Goal: Check status

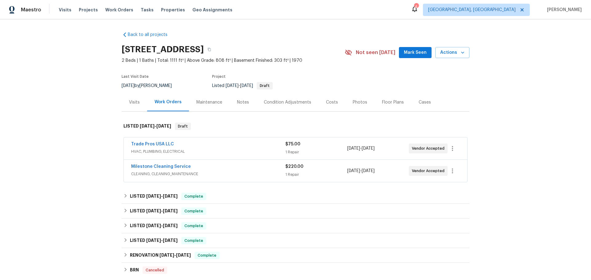
click at [225, 150] on span "HVAC, PLUMBING, ELECTRICAL" at bounding box center [208, 152] width 154 height 6
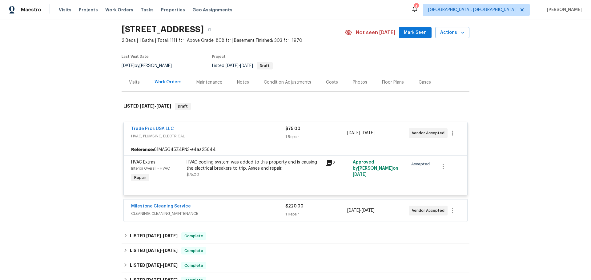
scroll to position [31, 0]
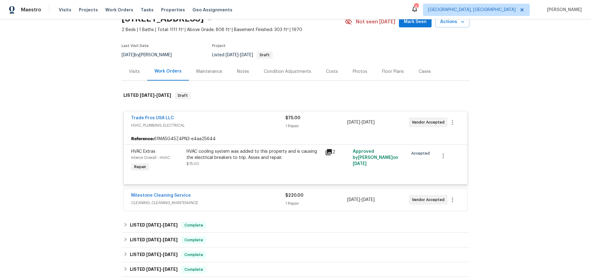
click at [254, 124] on span "HVAC, PLUMBING, ELECTRICAL" at bounding box center [208, 126] width 154 height 6
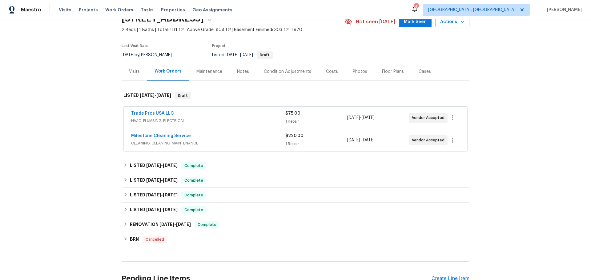
click at [254, 124] on span "HVAC, PLUMBING, ELECTRICAL" at bounding box center [208, 121] width 154 height 6
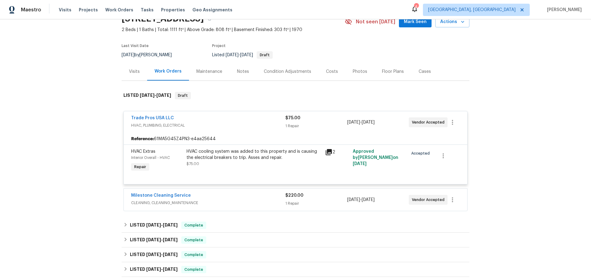
click at [213, 195] on div "Milestone Cleaning Service" at bounding box center [208, 196] width 154 height 7
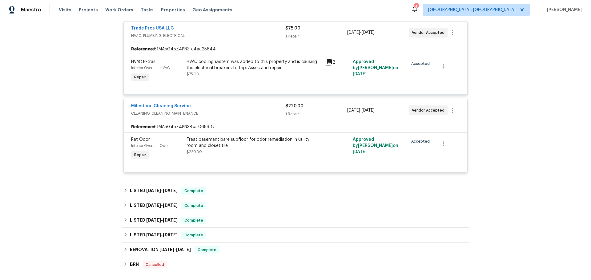
scroll to position [185, 0]
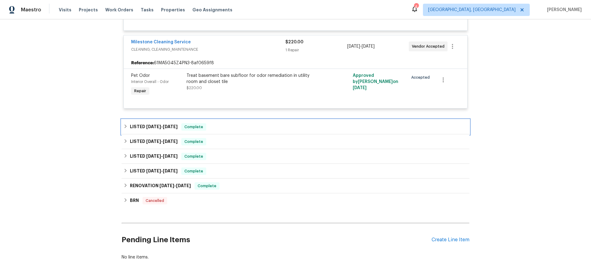
click at [147, 123] on div "LISTED [DATE] - [DATE] Complete" at bounding box center [296, 127] width 348 height 15
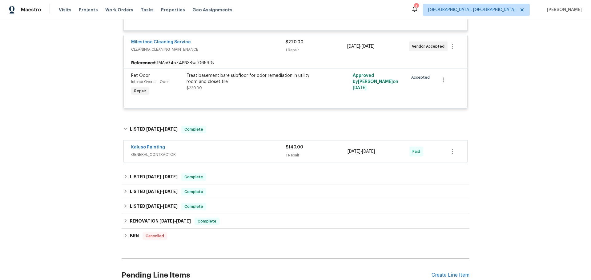
click at [206, 151] on div "Kaluso Painting" at bounding box center [208, 147] width 155 height 7
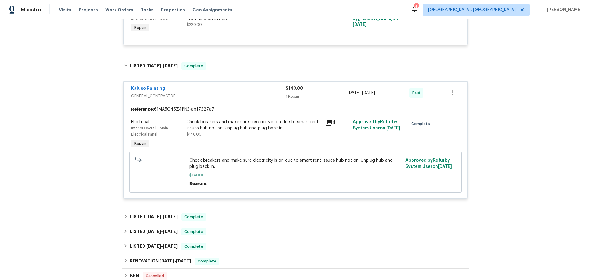
scroll to position [277, 0]
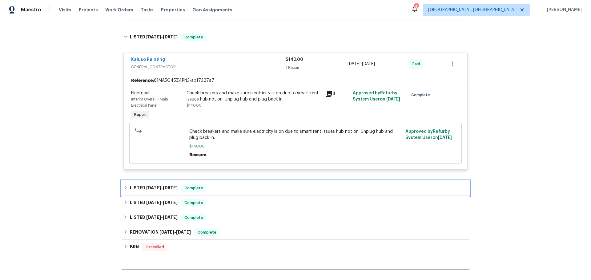
click at [163, 192] on h6 "LISTED [DATE] - [DATE]" at bounding box center [154, 188] width 48 height 7
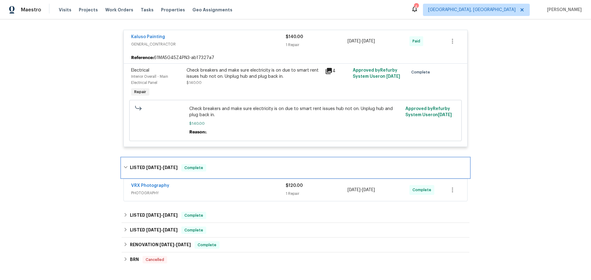
scroll to position [339, 0]
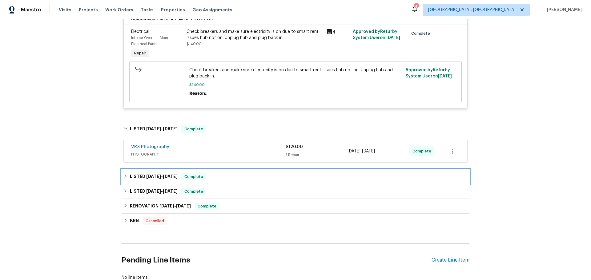
click at [155, 180] on h6 "LISTED [DATE] - [DATE]" at bounding box center [154, 176] width 48 height 7
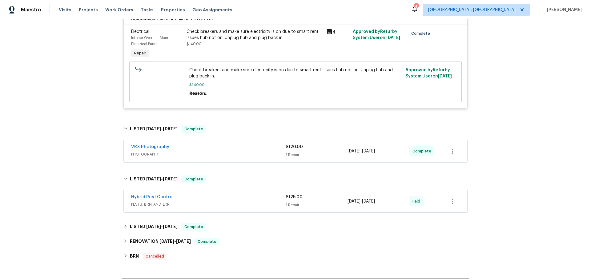
click at [199, 205] on span "PESTS, BRN_AND_LRR" at bounding box center [208, 205] width 155 height 6
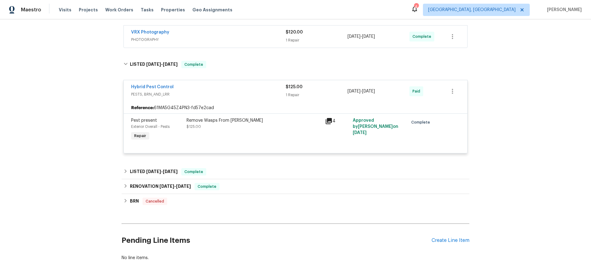
scroll to position [462, 0]
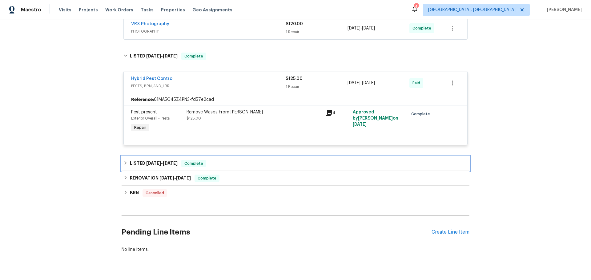
click at [156, 160] on div "LISTED [DATE] - [DATE] Complete" at bounding box center [296, 163] width 348 height 15
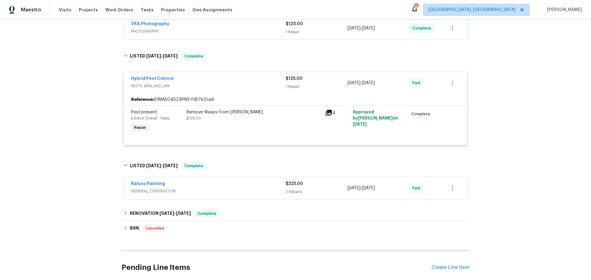
click at [206, 192] on span "GENERAL_CONTRACTOR" at bounding box center [208, 191] width 155 height 6
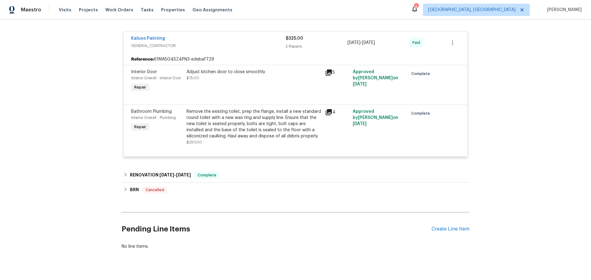
scroll to position [616, 0]
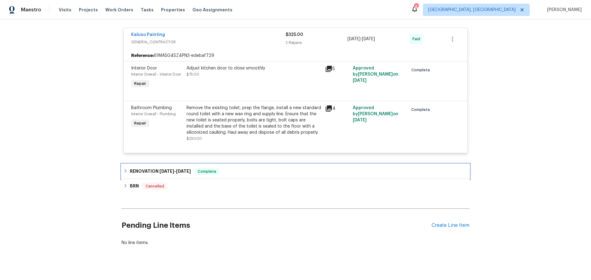
click at [180, 175] on h6 "RENOVATION [DATE] - [DATE]" at bounding box center [160, 171] width 61 height 7
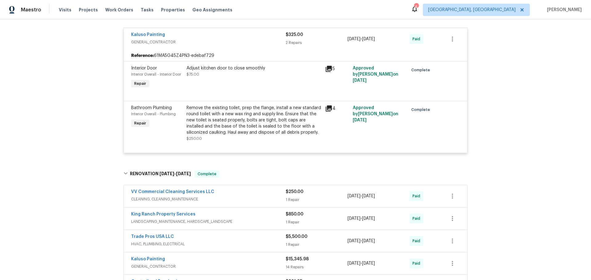
click at [225, 190] on div "VV Commercial Cleaning Services LLC" at bounding box center [208, 192] width 155 height 7
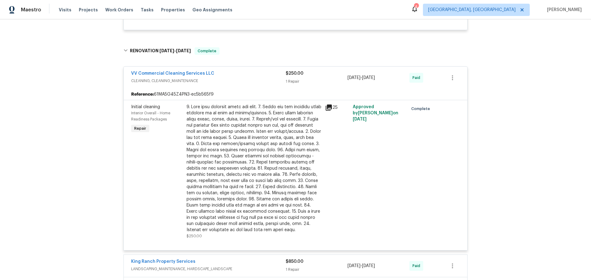
scroll to position [831, 0]
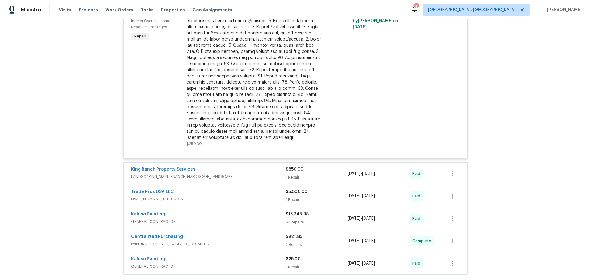
click at [208, 173] on div "King Ranch Property Services" at bounding box center [208, 170] width 155 height 7
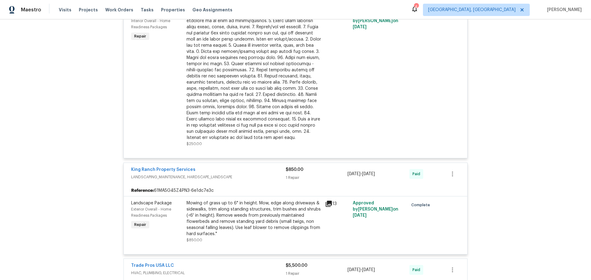
scroll to position [893, 0]
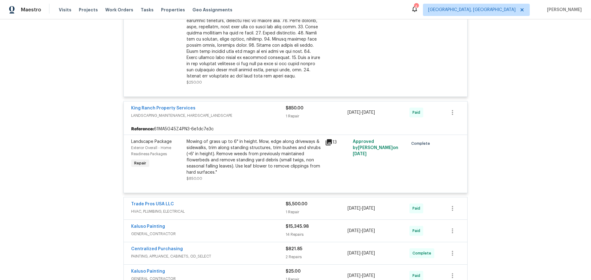
click at [220, 205] on div "Trade Pros USA LLC" at bounding box center [208, 204] width 155 height 7
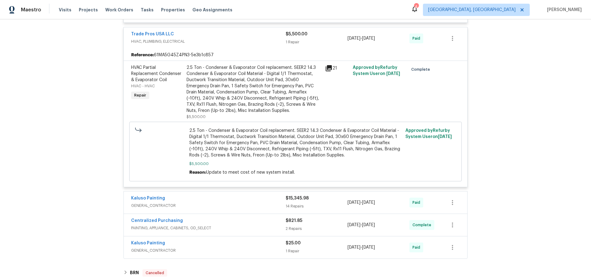
scroll to position [1108, 0]
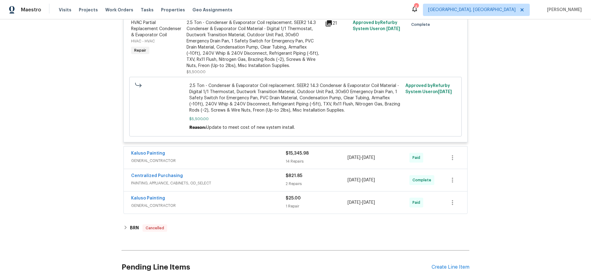
click at [233, 159] on span "GENERAL_CONTRACTOR" at bounding box center [208, 161] width 155 height 6
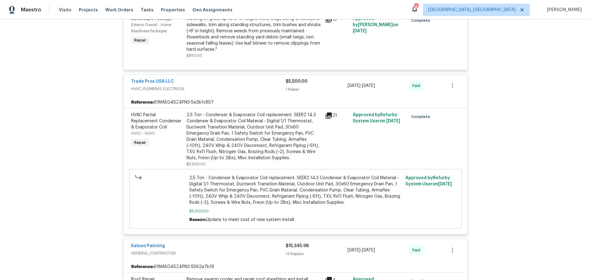
scroll to position [985, 0]
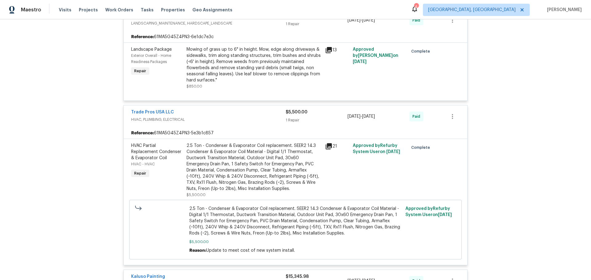
click at [218, 113] on div "Trade Pros USA LLC" at bounding box center [208, 112] width 155 height 7
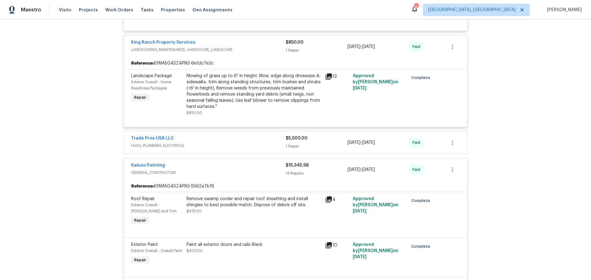
scroll to position [924, 0]
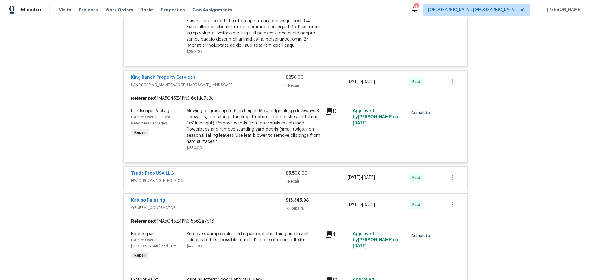
click at [246, 83] on span "LANDSCAPING_MAINTENANCE, HARDSCAPE_LANDSCAPE" at bounding box center [208, 85] width 155 height 6
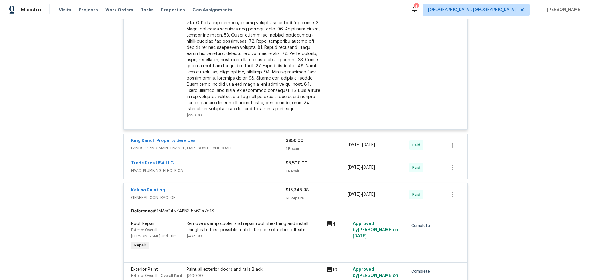
scroll to position [862, 0]
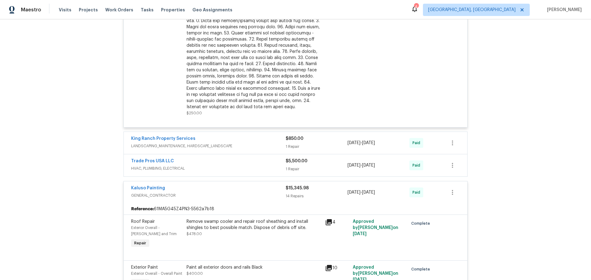
click at [238, 141] on div "King Ranch Property Services" at bounding box center [208, 139] width 155 height 7
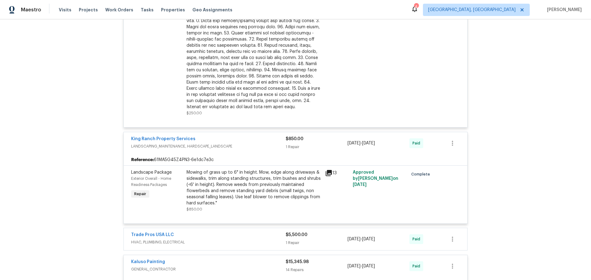
scroll to position [924, 0]
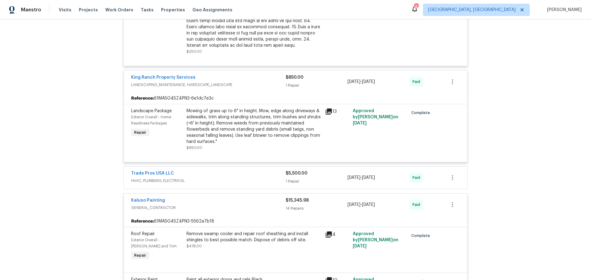
click at [235, 175] on div "Trade Pros USA LLC" at bounding box center [208, 174] width 155 height 7
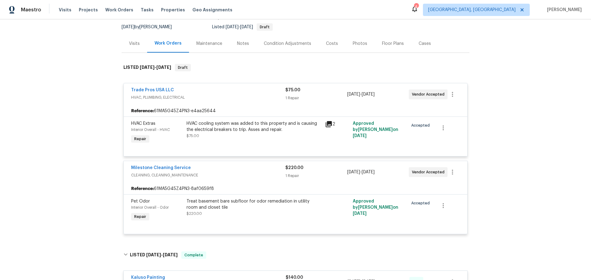
scroll to position [62, 0]
